Goal: Task Accomplishment & Management: Use online tool/utility

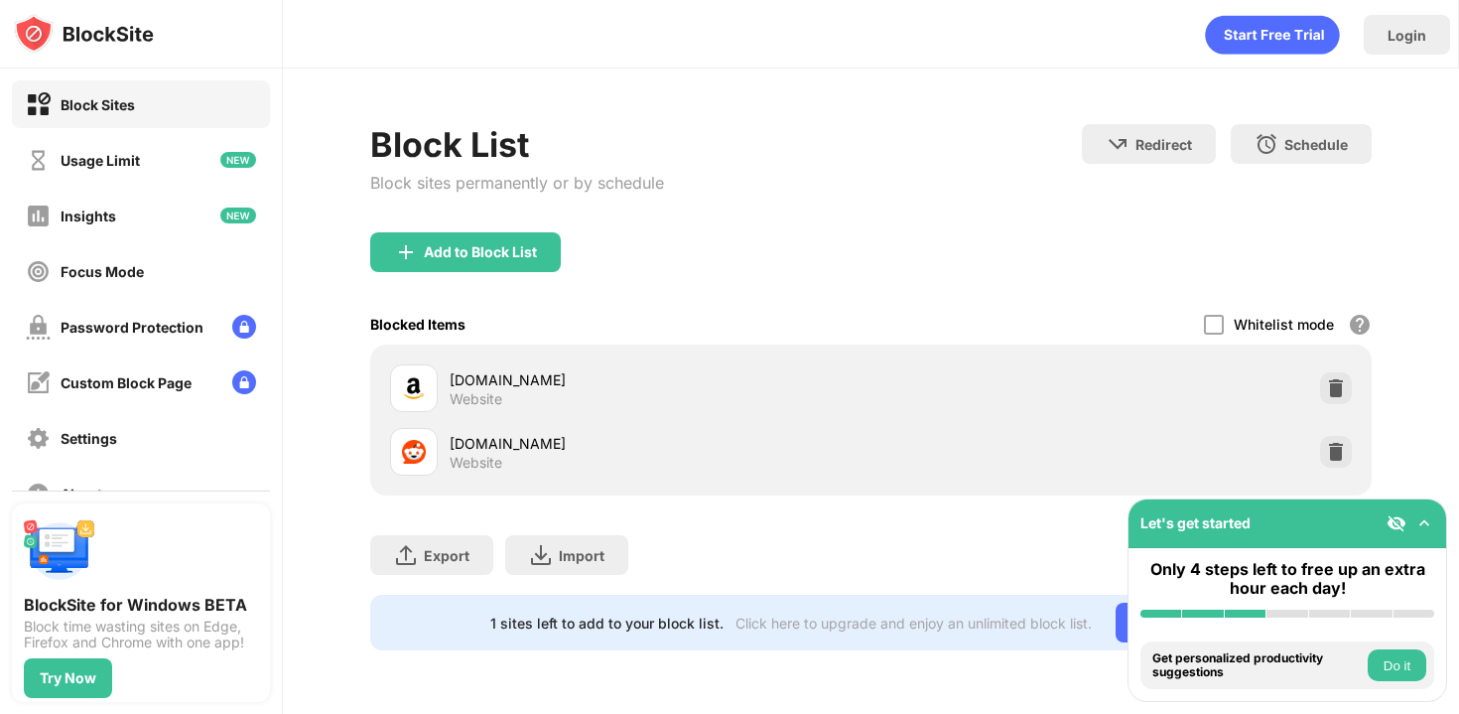
click at [1330, 380] on img at bounding box center [1336, 388] width 20 height 20
